Goal: Information Seeking & Learning: Find specific fact

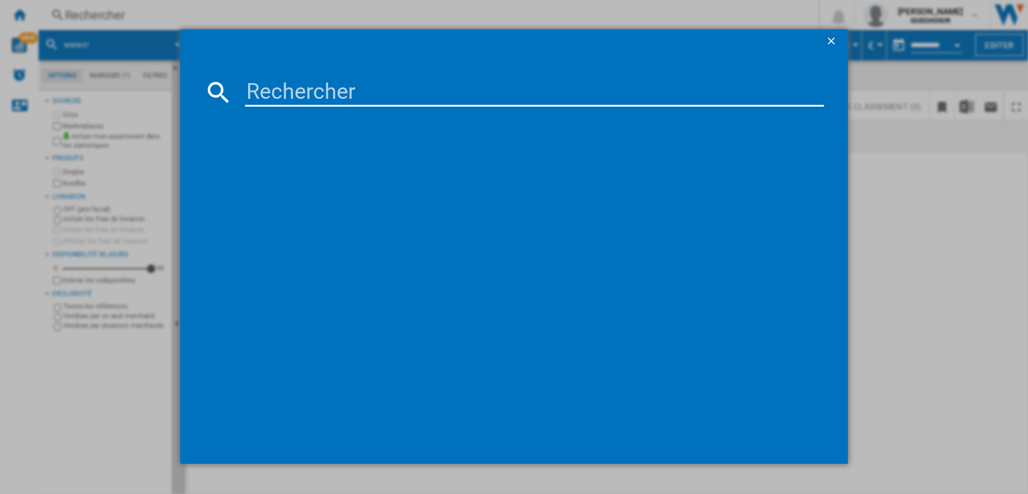
type input "VS20B75AGR5"
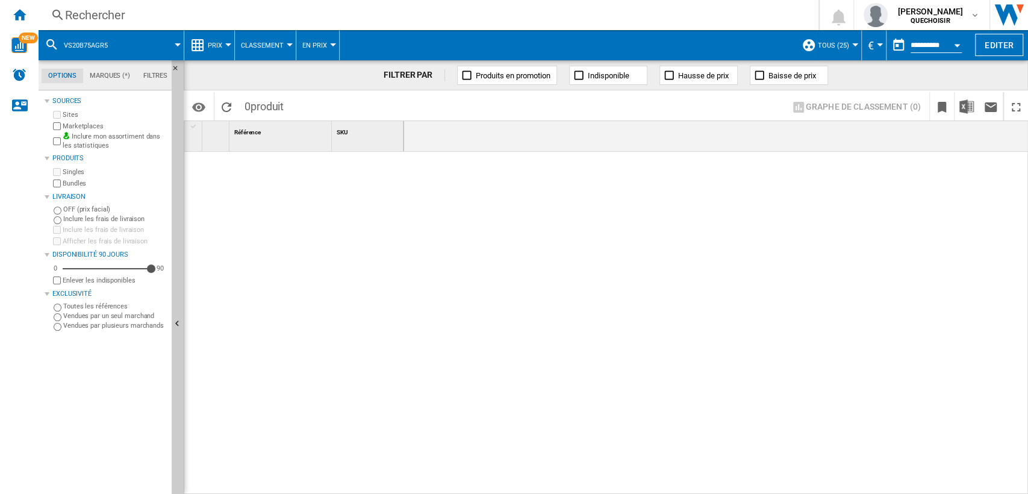
click at [239, 18] on div "Rechercher" at bounding box center [426, 15] width 722 height 17
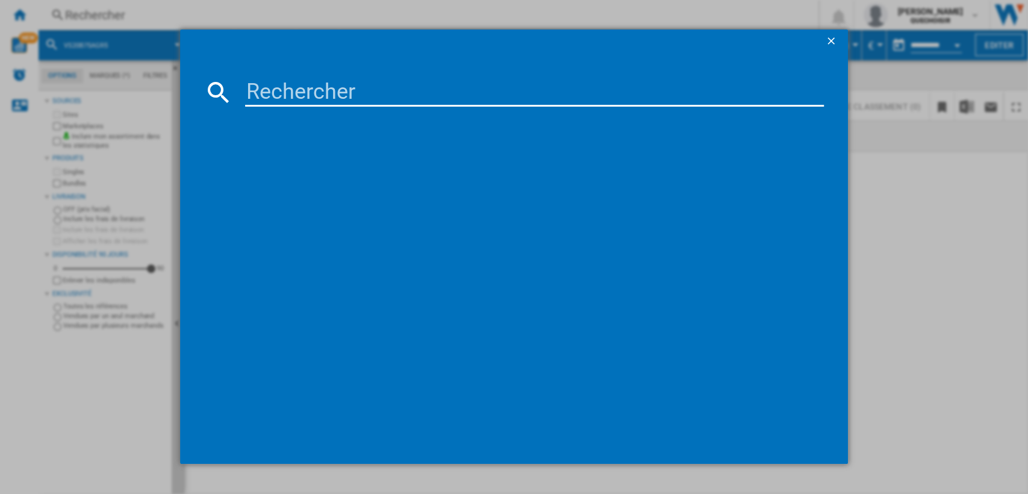
click at [363, 90] on input at bounding box center [535, 92] width 580 height 29
click at [829, 41] on ng-md-icon "getI18NText('BUTTONS.CLOSE_DIALOG')" at bounding box center [832, 42] width 14 height 14
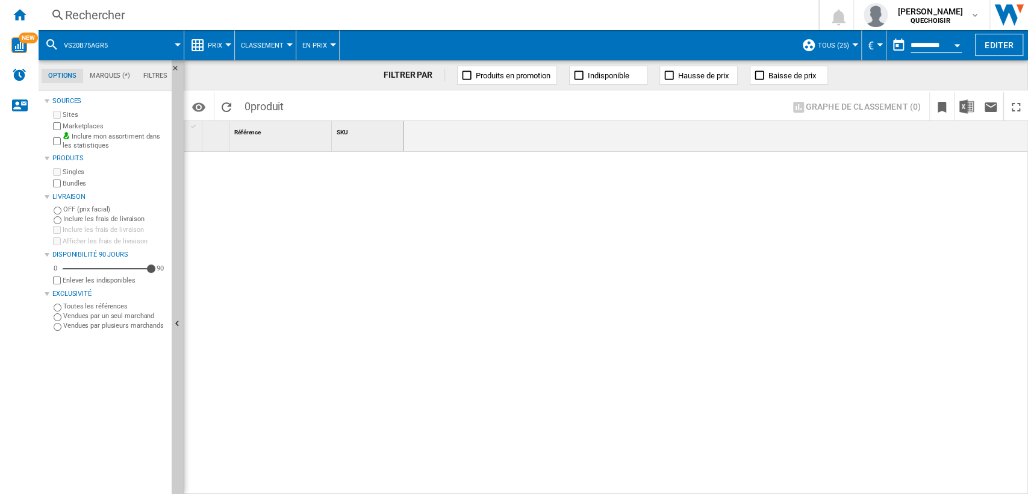
click at [263, 45] on span "Classement" at bounding box center [262, 46] width 43 height 8
click at [207, 46] on md-backdrop at bounding box center [514, 247] width 1028 height 494
click at [208, 46] on span "Prix" at bounding box center [215, 46] width 14 height 8
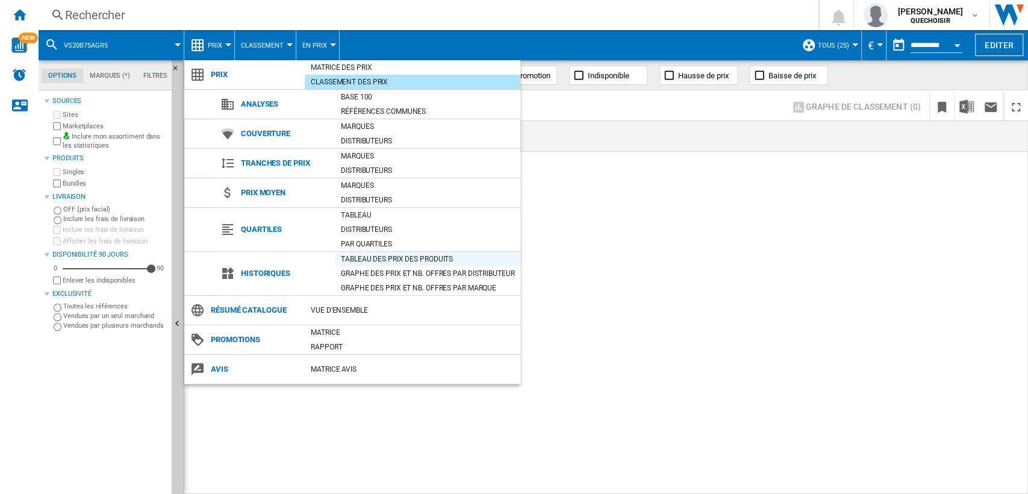
click at [377, 257] on div "Tableau des prix des produits" at bounding box center [428, 259] width 186 height 12
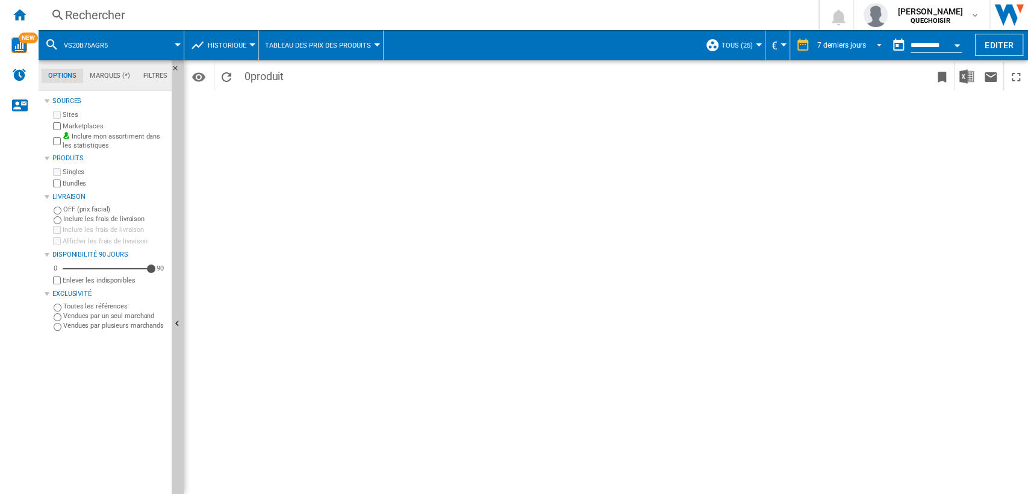
click at [827, 45] on div "7 derniers jours" at bounding box center [842, 45] width 49 height 8
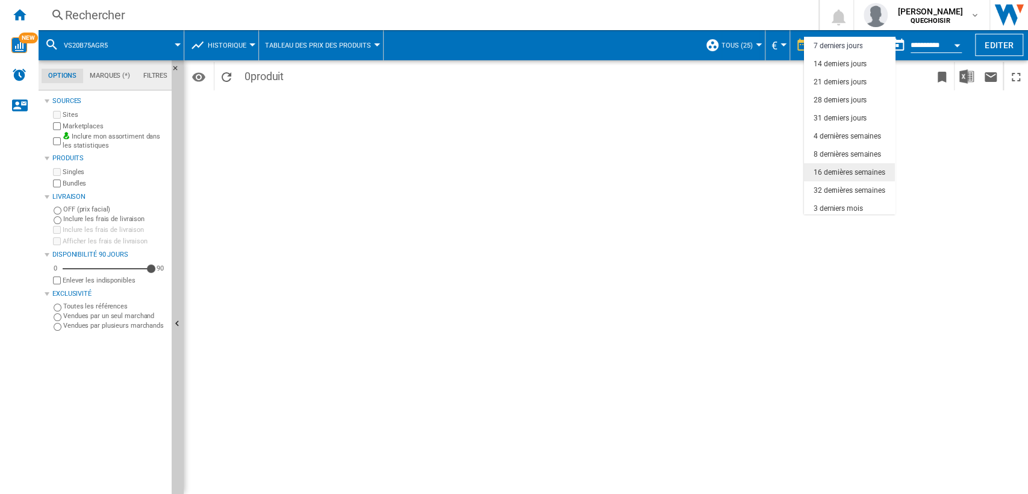
scroll to position [75, 0]
click at [832, 199] on md-option "18 derniers mois" at bounding box center [849, 205] width 91 height 18
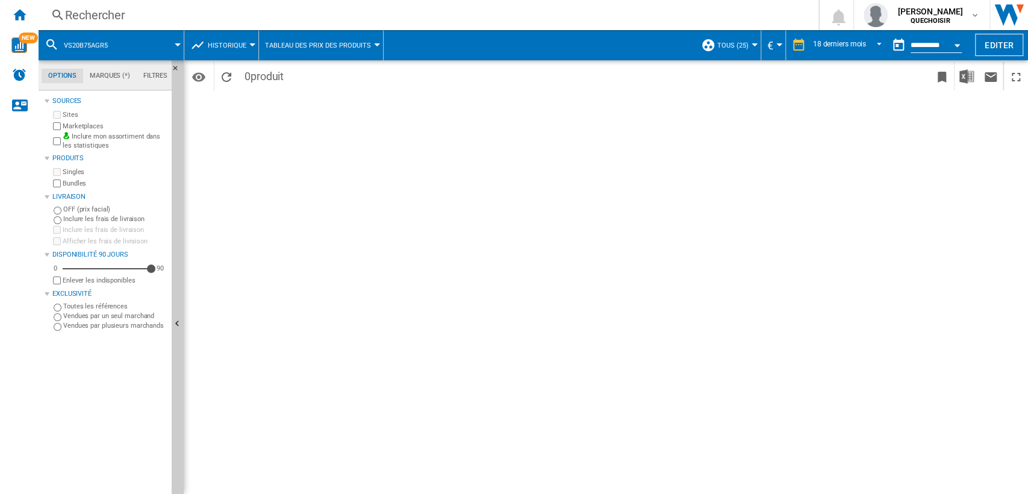
click at [148, 12] on div "Rechercher" at bounding box center [426, 15] width 722 height 17
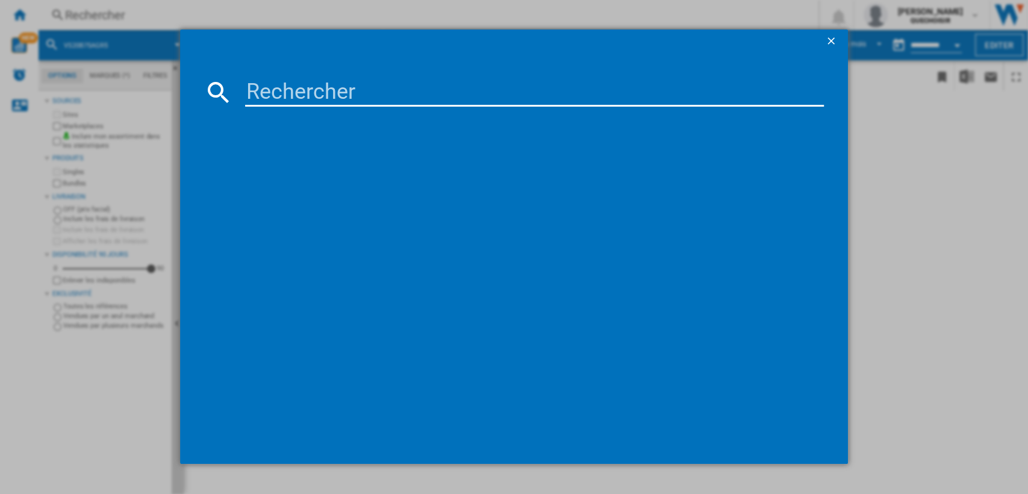
click at [333, 85] on input at bounding box center [535, 92] width 580 height 29
paste input "VS20B75AGR5"
type input "VS20B75AGR"
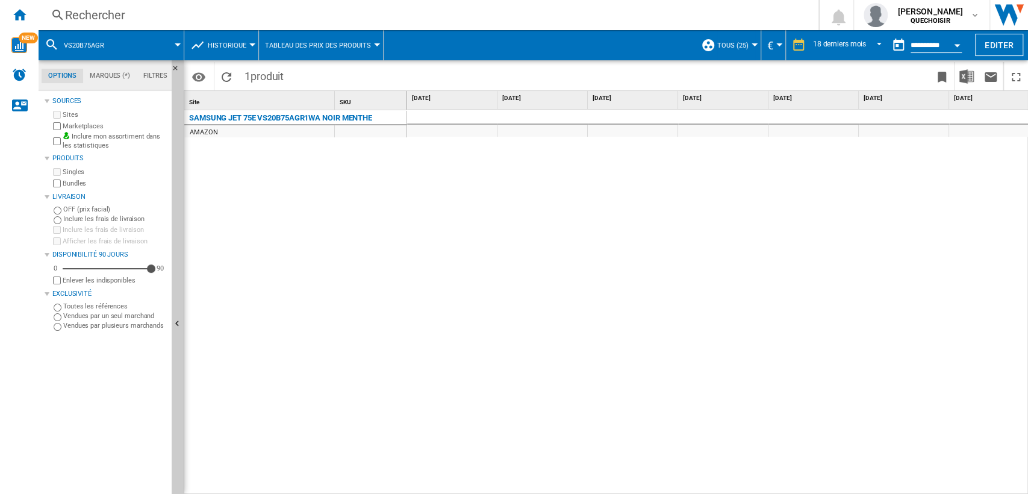
click at [957, 46] on button "Open calendar" at bounding box center [957, 44] width 22 height 22
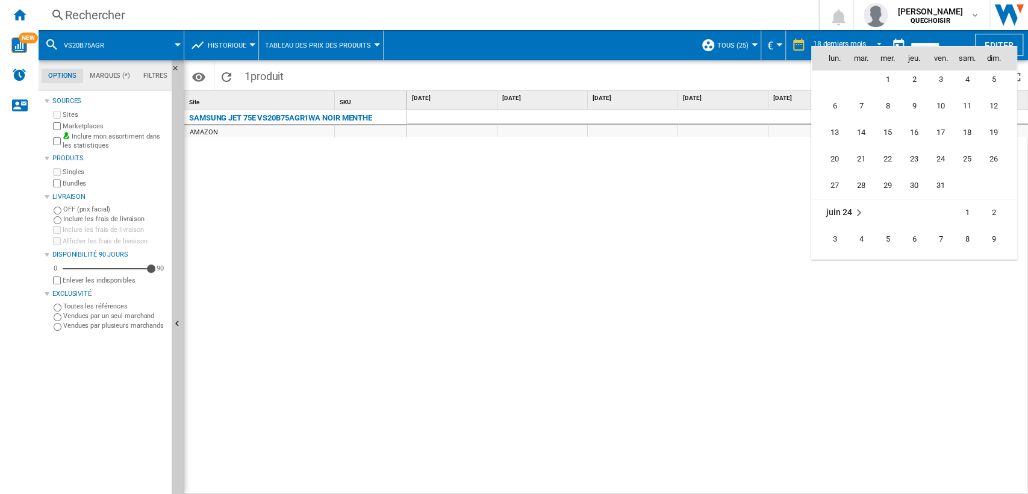
scroll to position [2869, 0]
click at [838, 143] on span "8" at bounding box center [835, 142] width 24 height 24
type input "**********"
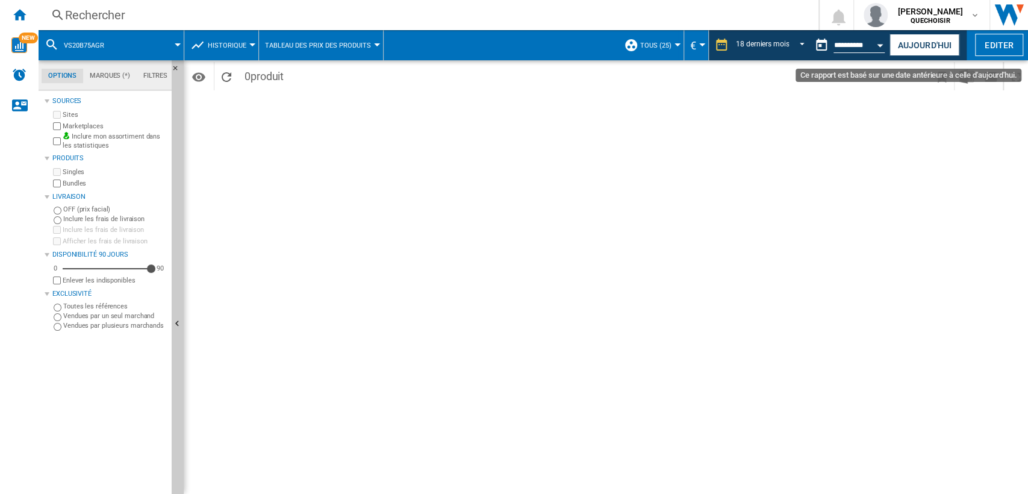
click at [878, 45] on div "Open calendar" at bounding box center [881, 45] width 6 height 3
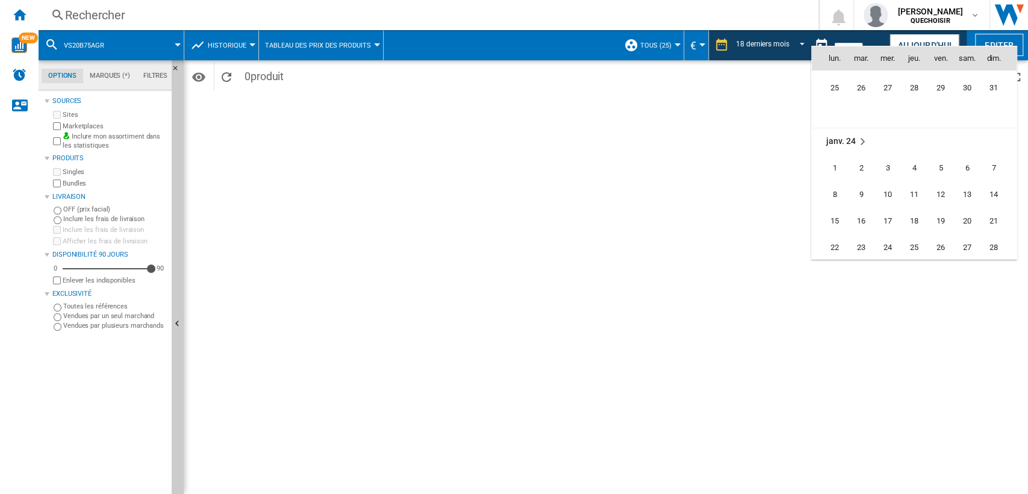
click at [836, 160] on span "1" at bounding box center [835, 168] width 24 height 24
type input "**********"
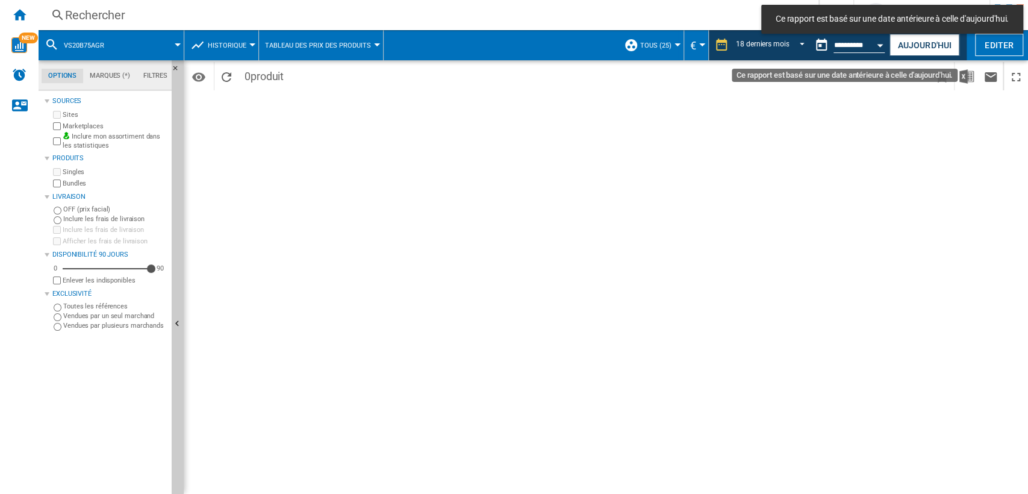
click at [877, 45] on button "Open calendar" at bounding box center [881, 44] width 22 height 22
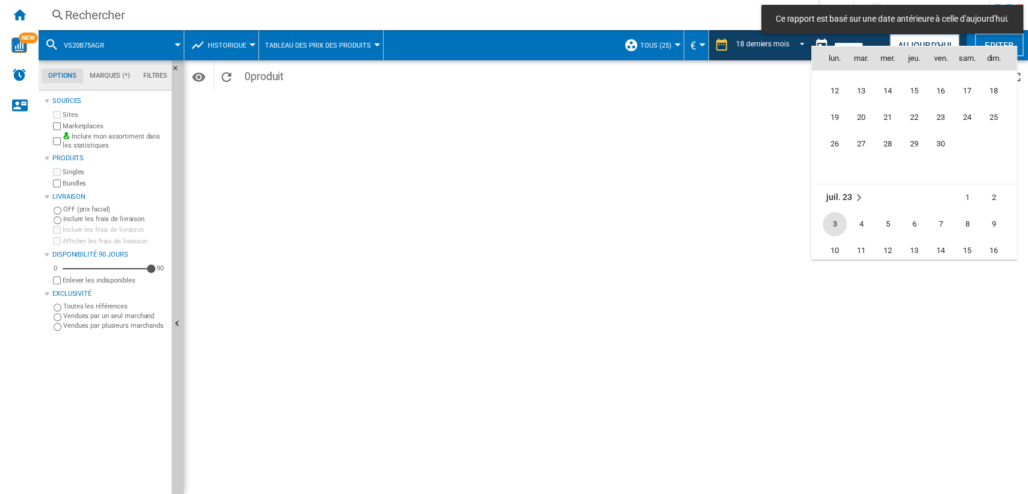
click at [831, 219] on span "3" at bounding box center [835, 224] width 24 height 24
type input "**********"
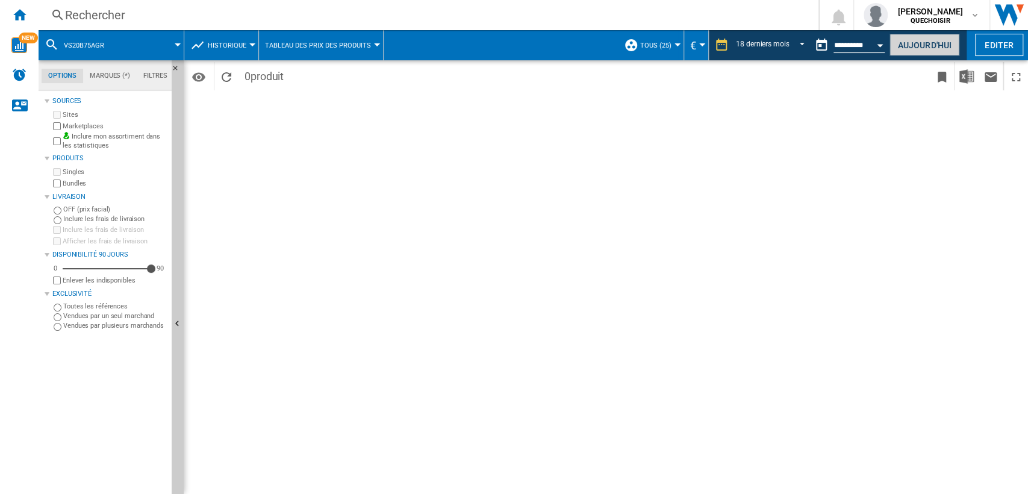
click at [899, 45] on button "Aujourd'hui" at bounding box center [925, 45] width 70 height 22
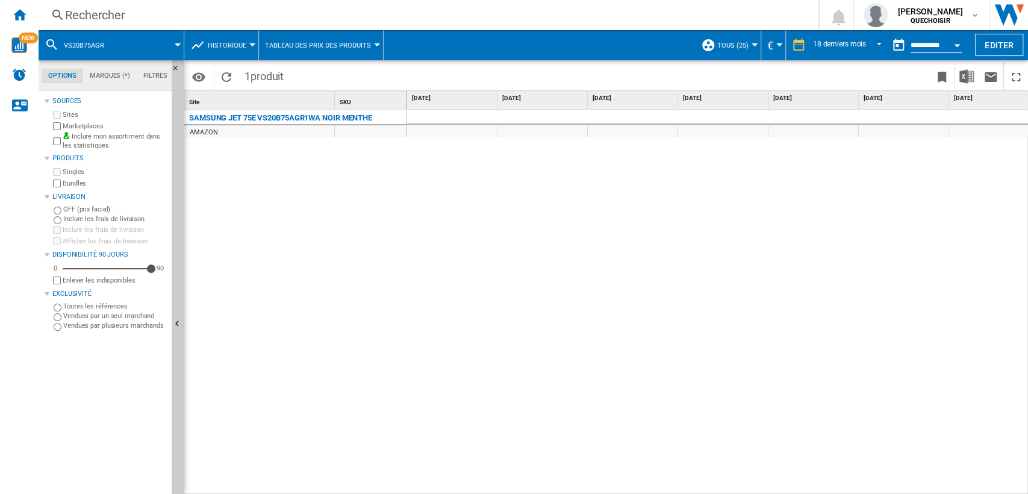
click at [578, 18] on div "Rechercher" at bounding box center [426, 15] width 722 height 17
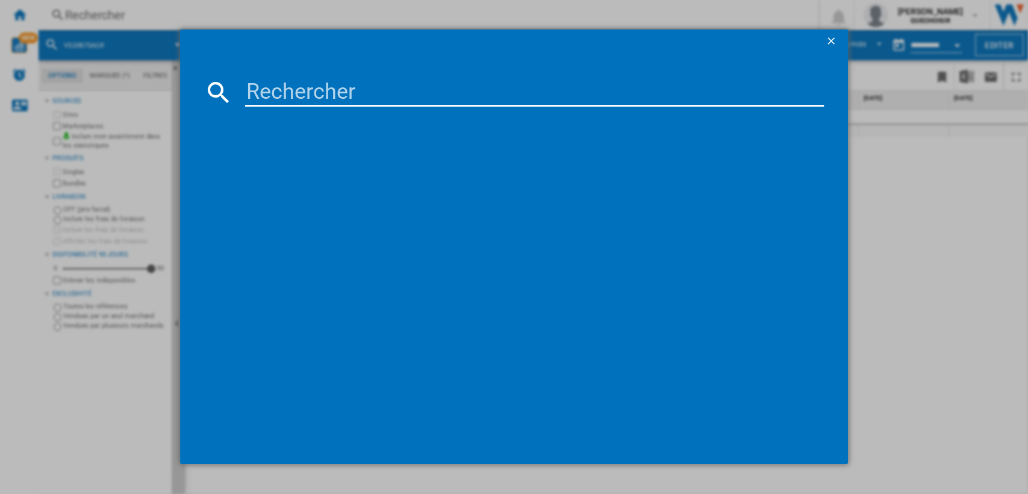
click at [349, 85] on input at bounding box center [535, 92] width 580 height 29
type input "VS20B75ACR"
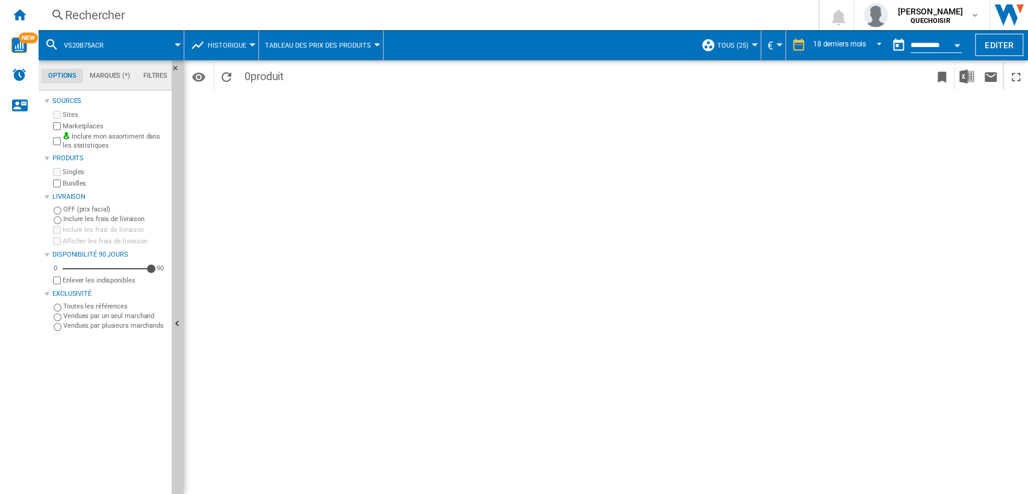
click at [295, 14] on div "Rechercher" at bounding box center [426, 15] width 722 height 17
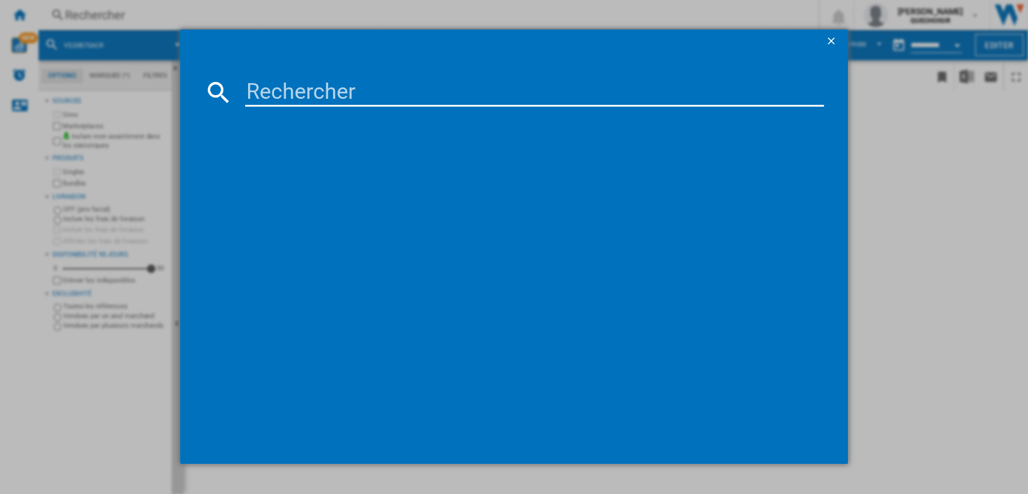
drag, startPoint x: 307, startPoint y: 83, endPoint x: 314, endPoint y: 84, distance: 7.3
click at [307, 83] on input at bounding box center [535, 92] width 580 height 29
click at [324, 88] on input at bounding box center [535, 92] width 580 height 29
click at [278, 84] on input at bounding box center [535, 92] width 580 height 29
paste input "V11 446976-01"
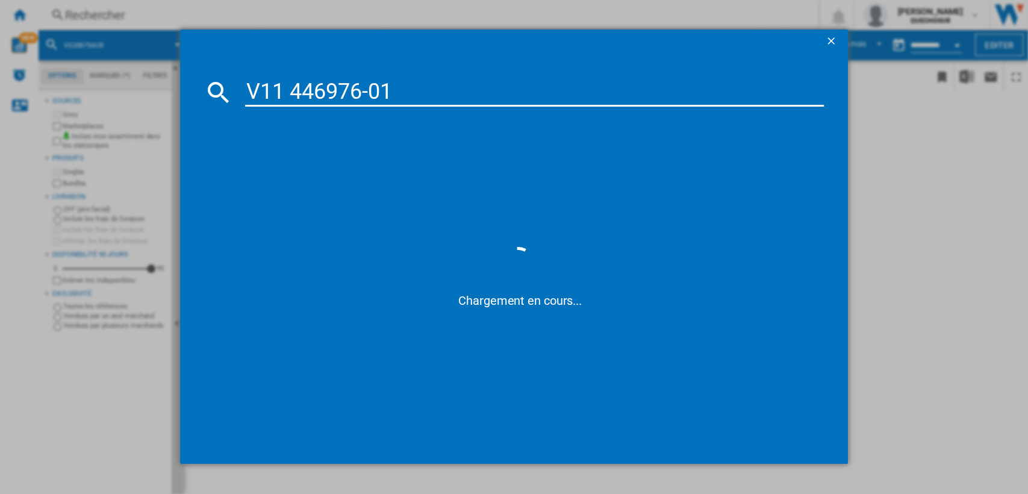
drag, startPoint x: 369, startPoint y: 86, endPoint x: 361, endPoint y: 87, distance: 7.9
click at [361, 87] on input "V11 446976-01" at bounding box center [535, 92] width 580 height 29
type input "V11 446976 01"
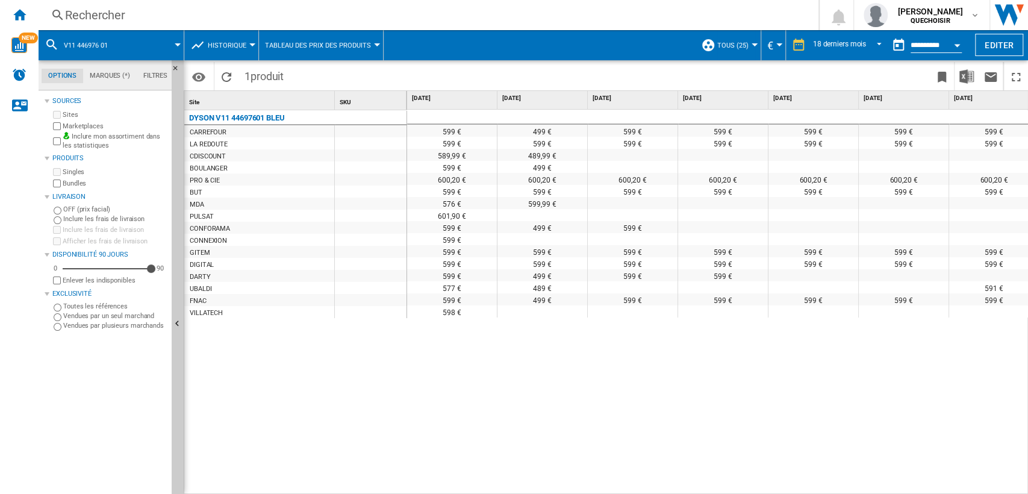
click at [285, 14] on div "Rechercher" at bounding box center [426, 15] width 722 height 17
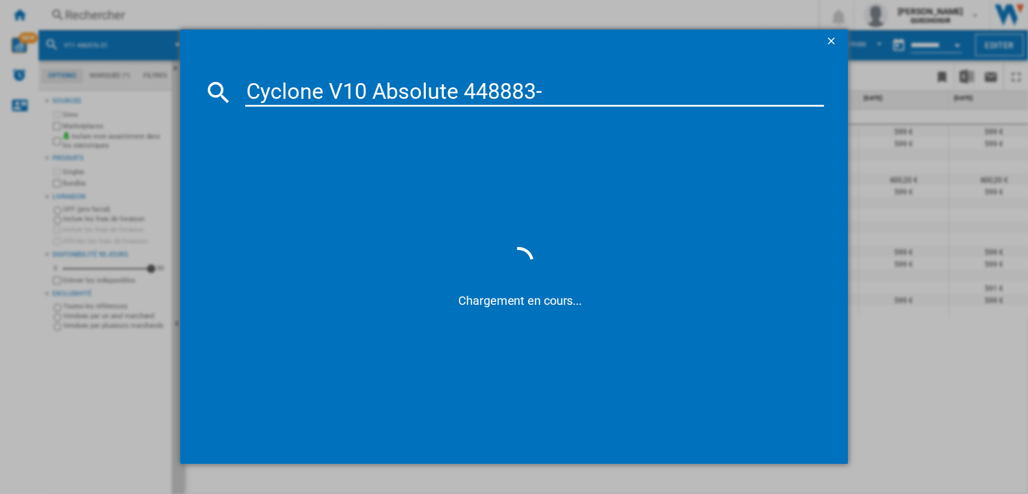
type input "Cyclone V10 Absolute 448883"
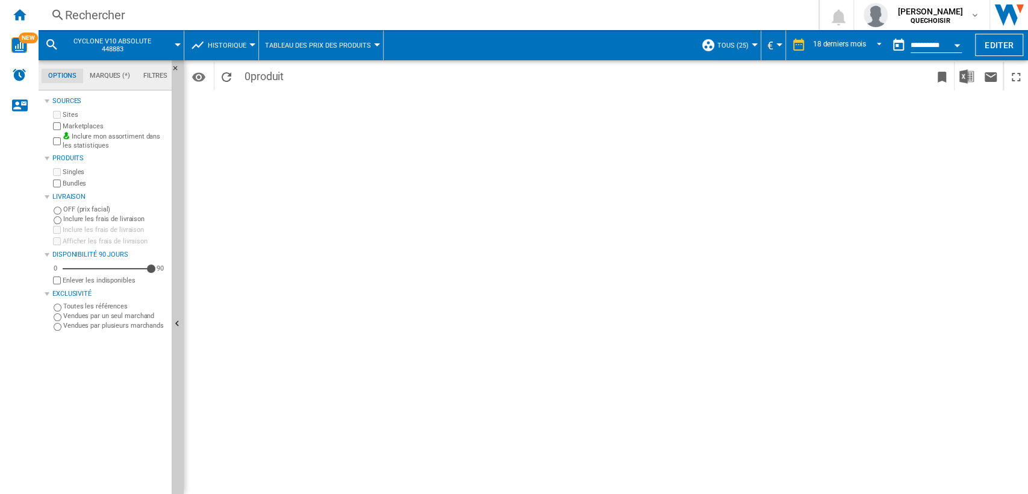
click at [318, 16] on div "Rechercher" at bounding box center [426, 15] width 722 height 17
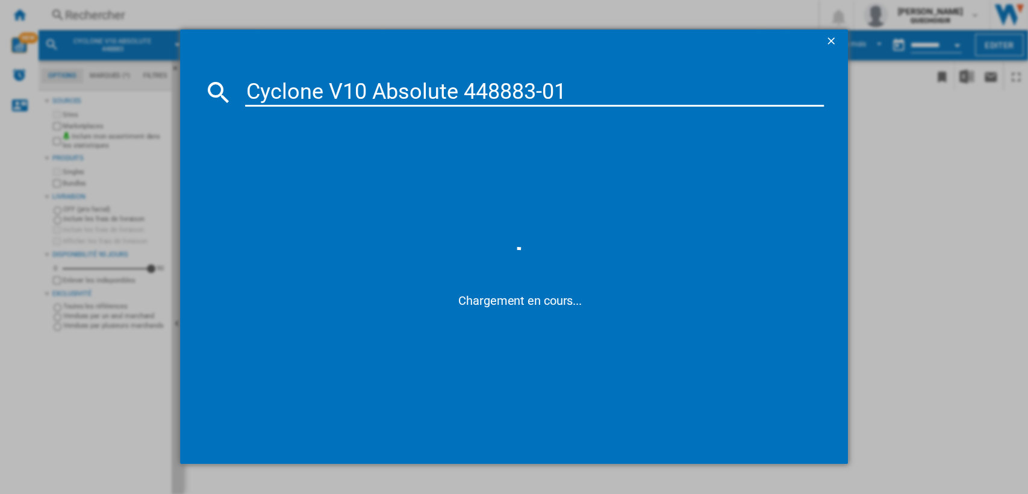
drag, startPoint x: 458, startPoint y: 91, endPoint x: 795, endPoint y: 77, distance: 336.5
click at [769, 80] on input "Cyclone V10 Absolute 448883-01" at bounding box center [535, 92] width 580 height 29
type input "Cyclone V10 Absolute"
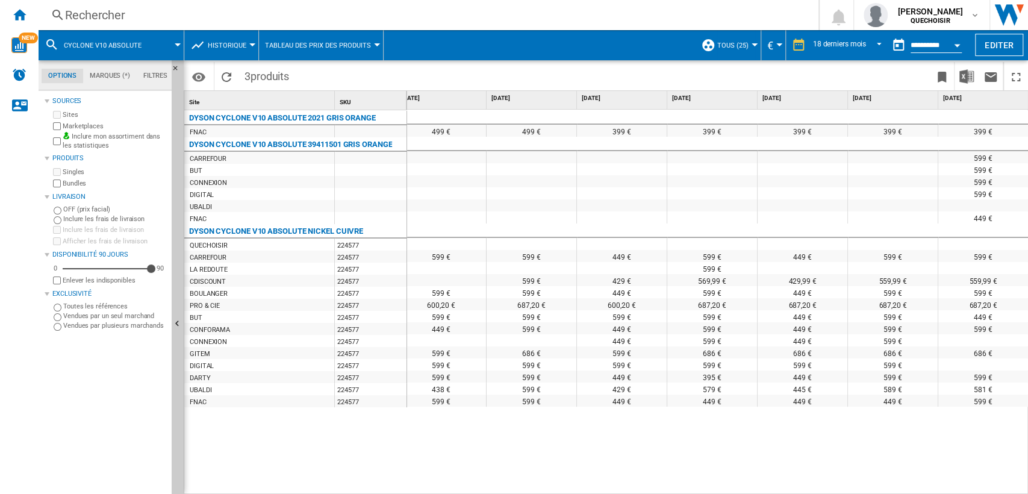
scroll to position [0, 13]
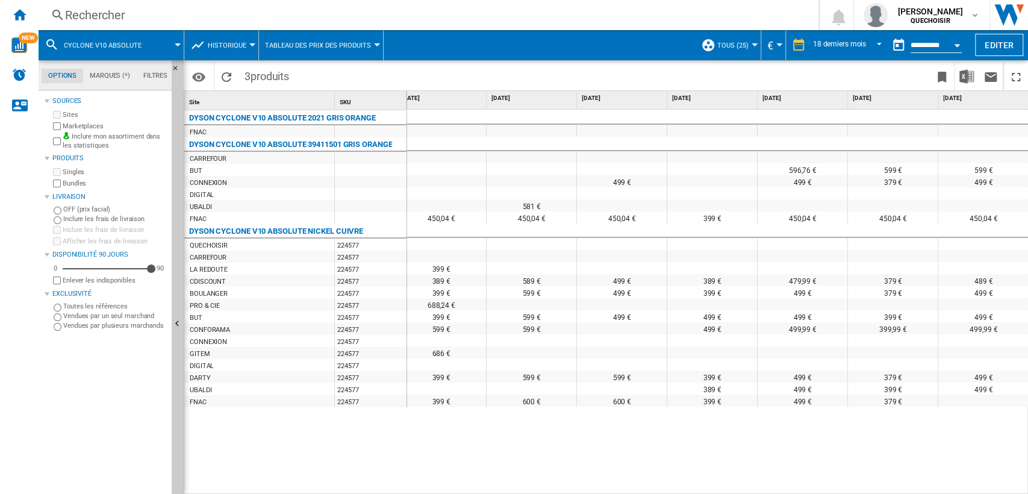
click at [223, 19] on div "Rechercher" at bounding box center [426, 15] width 722 height 17
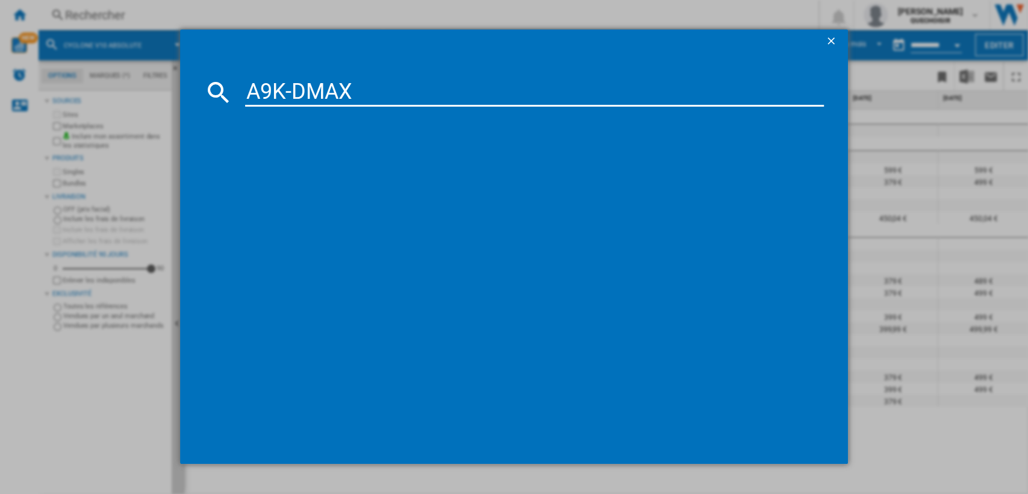
click at [288, 83] on input "A9K-DMAX" at bounding box center [535, 92] width 580 height 29
type input "A9K DMAX"
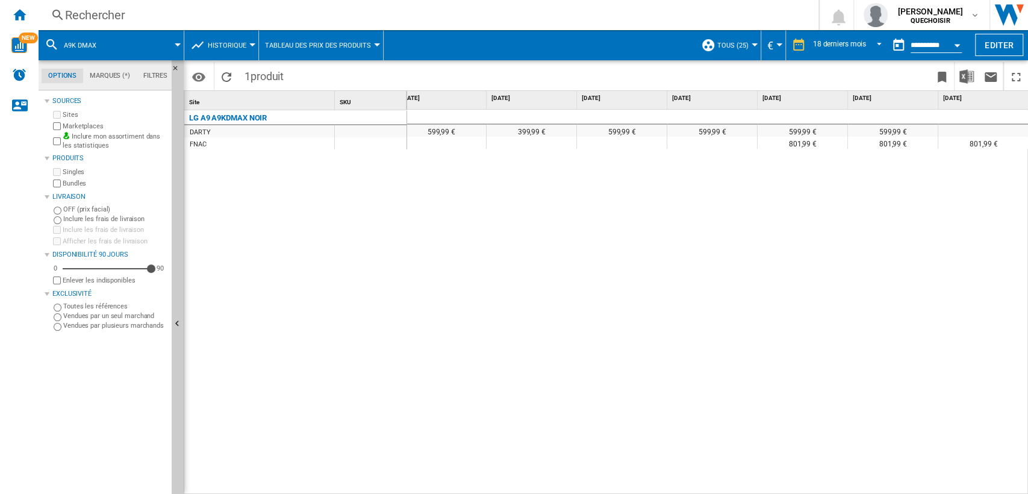
click at [236, 16] on div "Rechercher" at bounding box center [426, 15] width 722 height 17
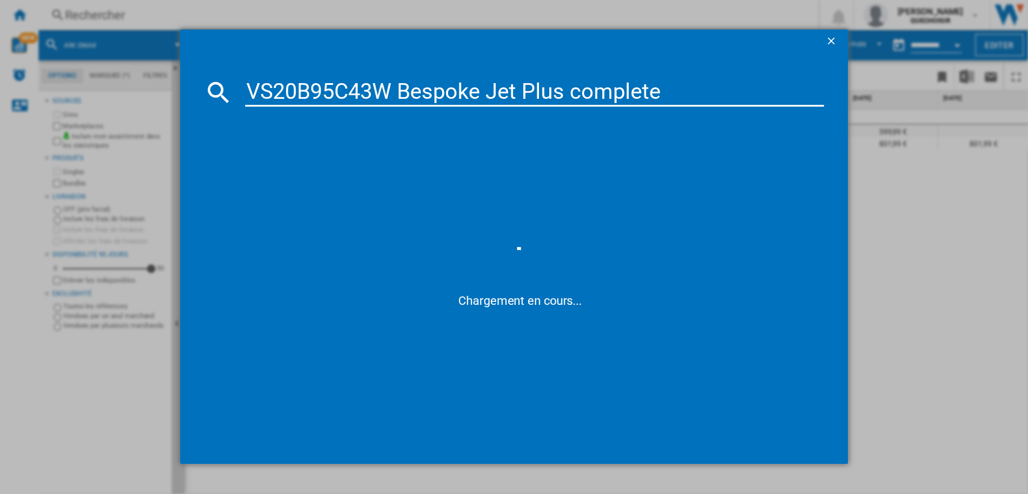
drag, startPoint x: 398, startPoint y: 87, endPoint x: 908, endPoint y: 78, distance: 509.8
click at [905, 75] on div "VS20B95C43W Bespoke Jet Plus complete Chargement en cours..." at bounding box center [514, 246] width 1028 height 493
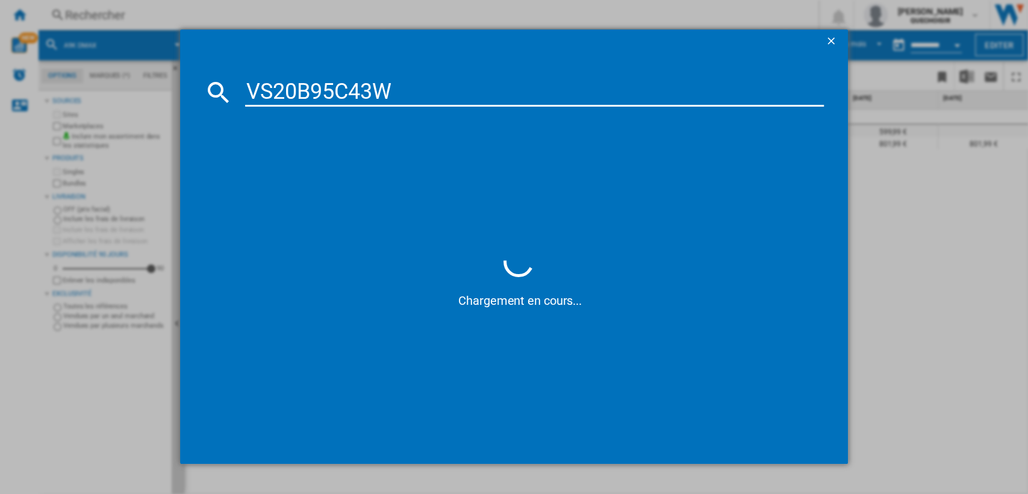
type input "VS20B95C43W"
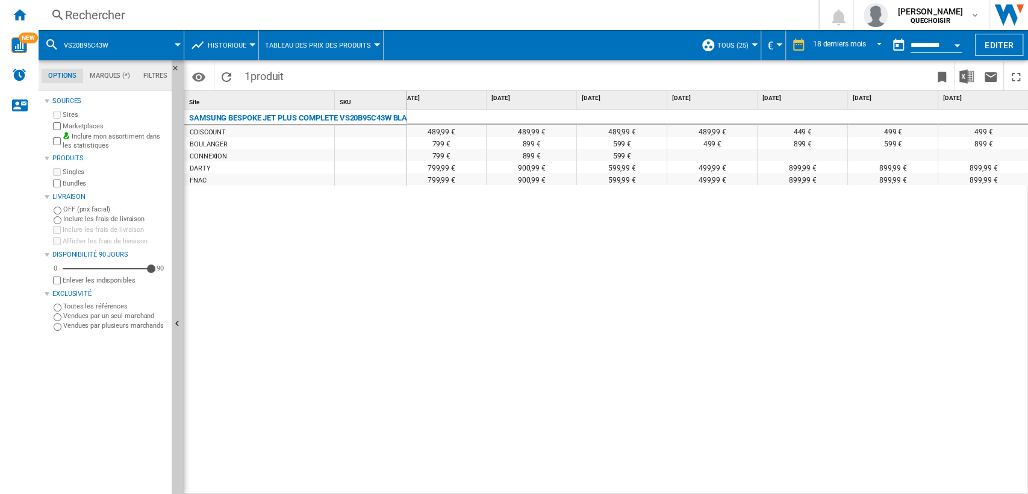
click at [319, 13] on div "Rechercher" at bounding box center [426, 15] width 722 height 17
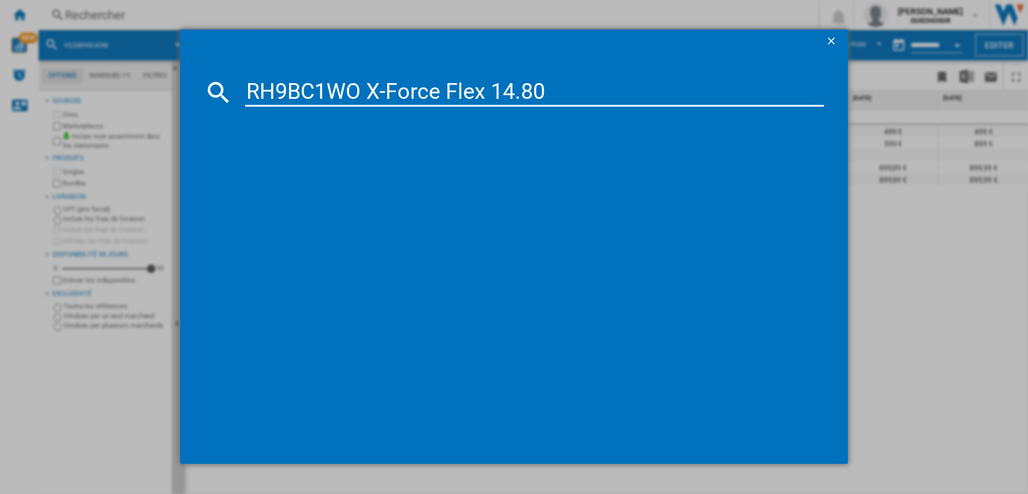
drag, startPoint x: 353, startPoint y: 83, endPoint x: 534, endPoint y: 83, distance: 180.7
click at [533, 83] on input "RH9BC1WO X-Force Flex 14.80" at bounding box center [535, 92] width 580 height 29
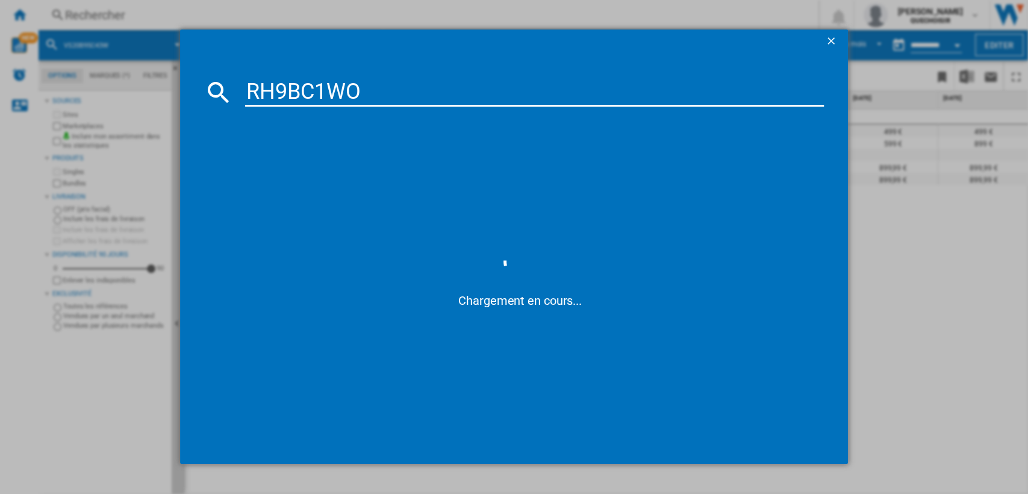
type input "RH9BC1W"
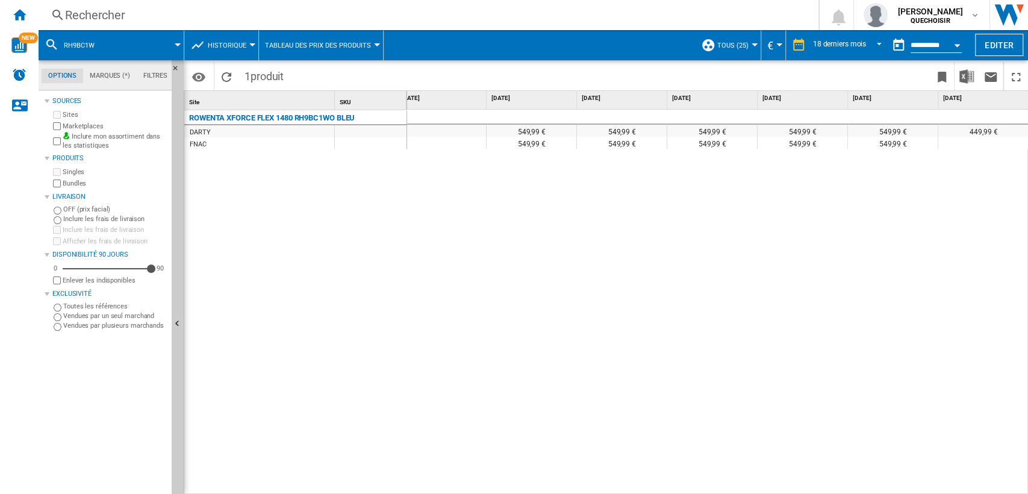
click at [239, 17] on div "Rechercher" at bounding box center [426, 15] width 722 height 17
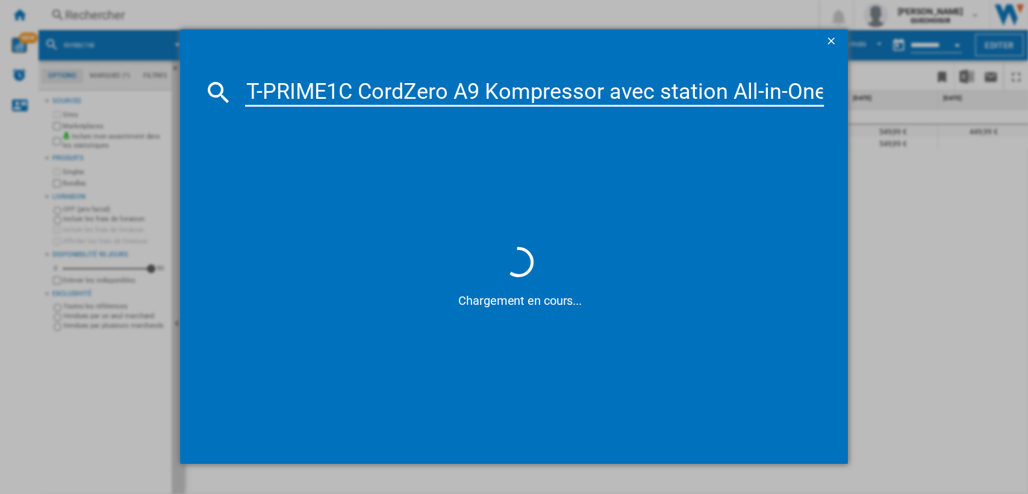
click at [258, 90] on input "A9T-PRIME1C CordZero A9 Kompressor avec station All-in-One" at bounding box center [535, 92] width 580 height 29
drag, startPoint x: 348, startPoint y: 89, endPoint x: 1027, endPoint y: 74, distance: 679.8
click at [1027, 74] on div "A9T PRIME1C CordZero A9 Kompressor avec station All-in-One Chargement en cours.…" at bounding box center [514, 246] width 1028 height 493
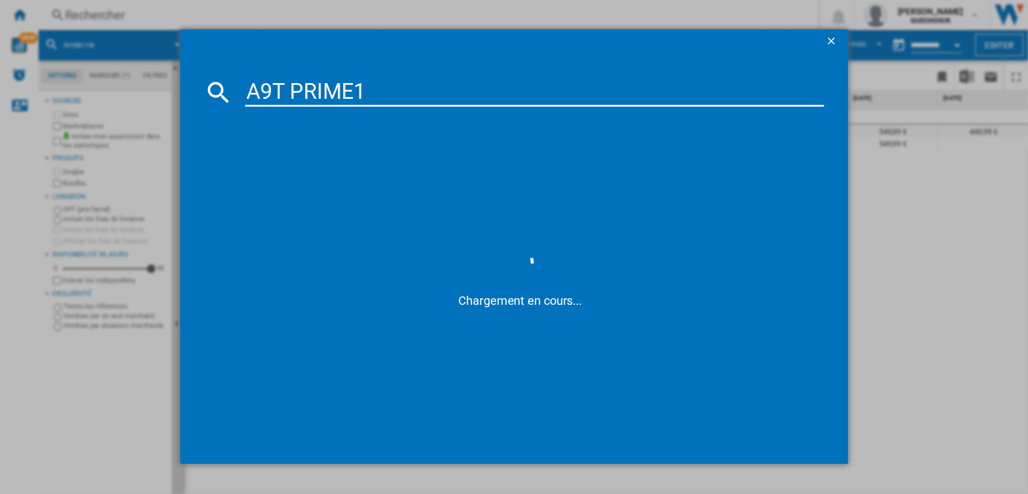
type input "A9T PRIME1"
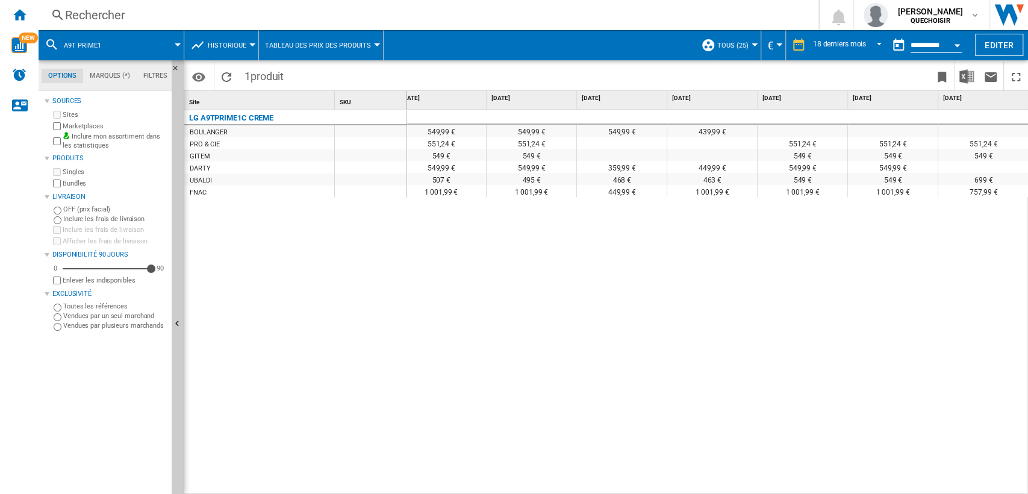
click at [274, 380] on div "LG A9TPRIME1C CREME [PERSON_NAME] PRO & CIE GITEM [GEOGRAPHIC_DATA][PERSON_NAME…" at bounding box center [295, 299] width 223 height 379
